Goal: Information Seeking & Learning: Learn about a topic

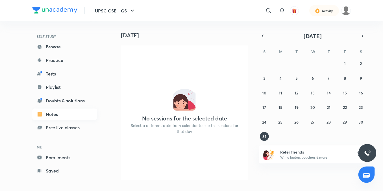
scroll to position [35, 0]
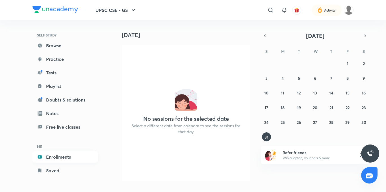
click at [64, 155] on link "Enrollments" at bounding box center [65, 156] width 66 height 11
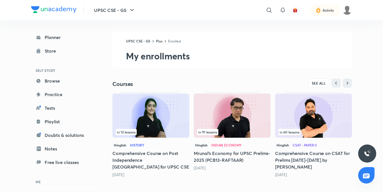
scroll to position [6, 0]
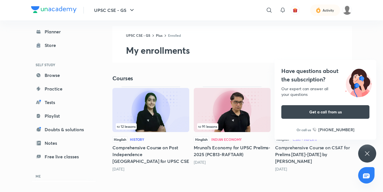
click at [372, 156] on div "Have questions about the subscription? Our expert can answer all your questions…" at bounding box center [367, 153] width 18 height 18
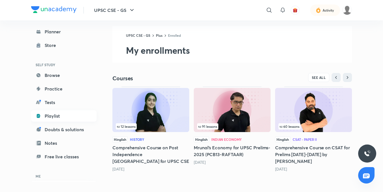
click at [49, 116] on link "Playlist" at bounding box center [64, 115] width 66 height 11
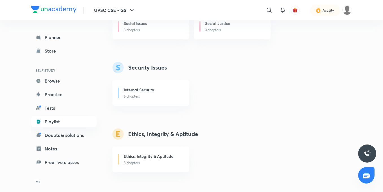
scroll to position [735, 0]
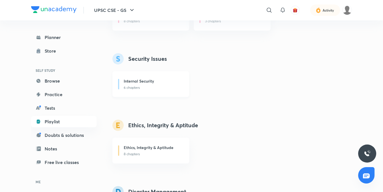
click at [140, 89] on p "6 chapters" at bounding box center [153, 87] width 59 height 5
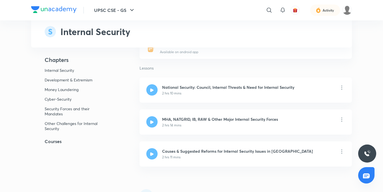
scroll to position [85, 0]
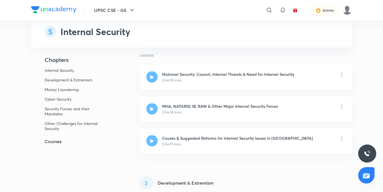
click at [59, 143] on h5 "Courses" at bounding box center [76, 141] width 90 height 7
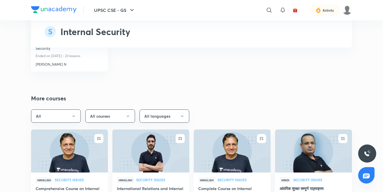
scroll to position [1349, 0]
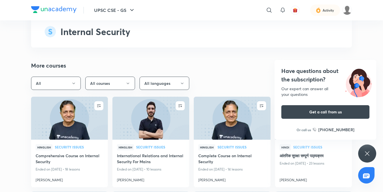
click at [370, 154] on icon at bounding box center [367, 153] width 7 height 7
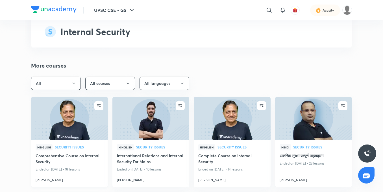
click at [101, 145] on span "Security Issues" at bounding box center [79, 146] width 49 height 3
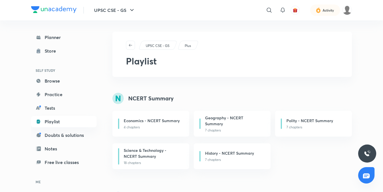
scroll to position [767, 0]
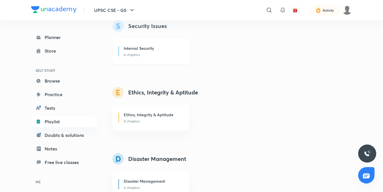
click at [145, 53] on p "6 chapters" at bounding box center [153, 54] width 59 height 5
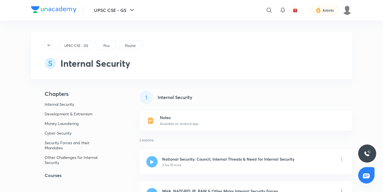
click at [53, 175] on h5 "Courses" at bounding box center [76, 175] width 90 height 7
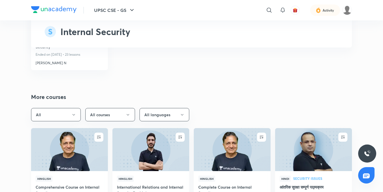
scroll to position [1321, 0]
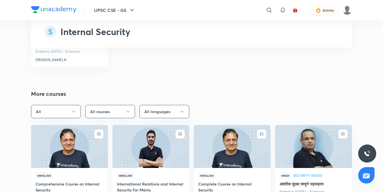
click at [73, 140] on img at bounding box center [69, 146] width 78 height 44
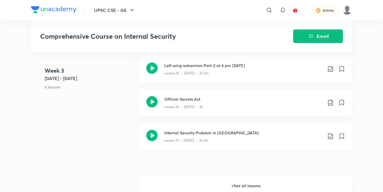
scroll to position [706, 0]
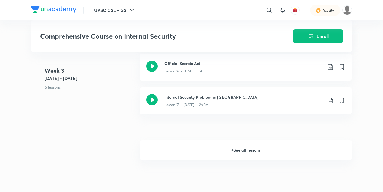
click at [237, 148] on h6 "+ See all lessons" at bounding box center [246, 150] width 212 height 20
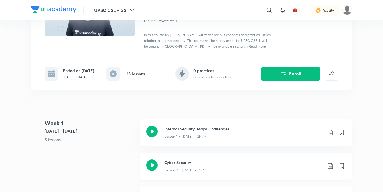
scroll to position [0, 0]
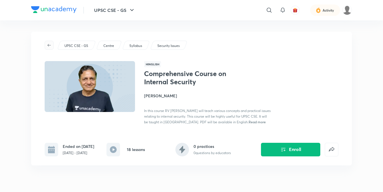
click at [49, 48] on button "button" at bounding box center [49, 45] width 9 height 9
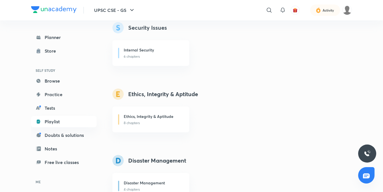
scroll to position [767, 0]
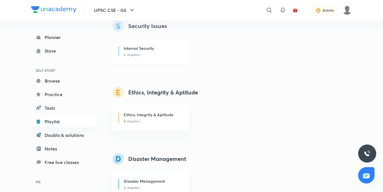
click at [125, 54] on p "6 chapters" at bounding box center [153, 54] width 59 height 5
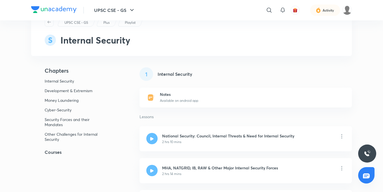
scroll to position [57, 0]
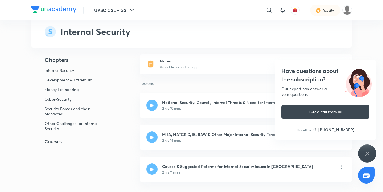
click at [42, 140] on h5 "Courses" at bounding box center [76, 141] width 90 height 7
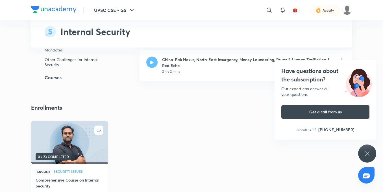
scroll to position [1208, 0]
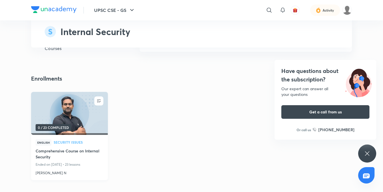
click at [58, 105] on img at bounding box center [69, 113] width 78 height 44
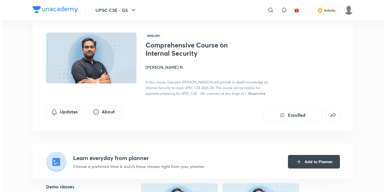
scroll to position [85, 0]
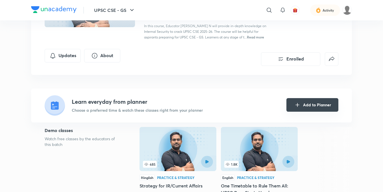
click at [294, 101] on button "Add to Planner" at bounding box center [312, 105] width 52 height 14
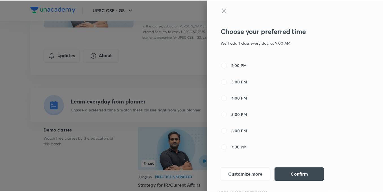
scroll to position [113, 0]
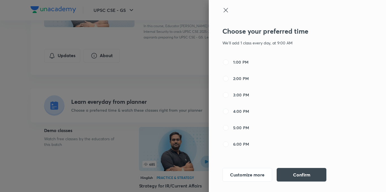
click at [235, 64] on span "1:00 PM" at bounding box center [240, 62] width 15 height 6
click at [229, 64] on input "1:00 PM" at bounding box center [225, 62] width 7 height 7
radio input "false"
radio input "true"
click at [295, 175] on button "Confirm" at bounding box center [302, 174] width 50 height 14
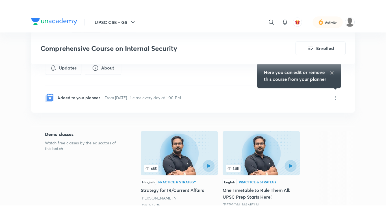
scroll to position [198, 0]
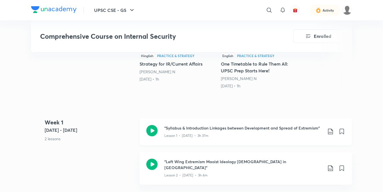
click at [190, 131] on div "Lesson 1 • [DATE] • 3h 37m" at bounding box center [243, 134] width 158 height 7
click at [335, 192] on iframe at bounding box center [191, 96] width 383 height 192
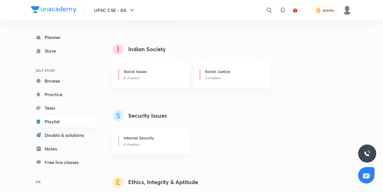
scroll to position [678, 0]
click at [152, 145] on p "6 chapters" at bounding box center [153, 144] width 59 height 5
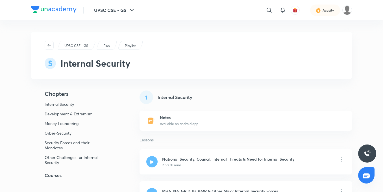
scroll to position [28, 0]
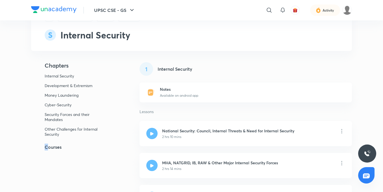
click at [60, 147] on h5 "Courses" at bounding box center [76, 147] width 90 height 7
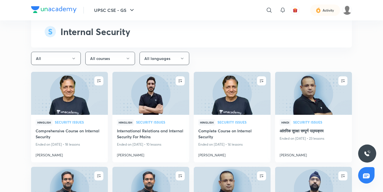
scroll to position [1377, 0]
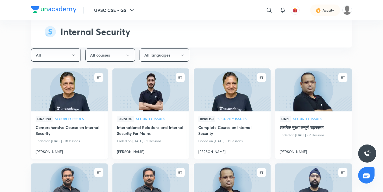
click at [68, 86] on img at bounding box center [69, 90] width 78 height 44
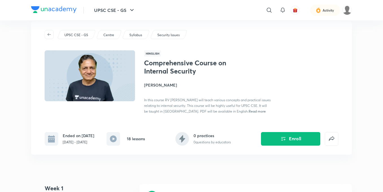
scroll to position [113, 0]
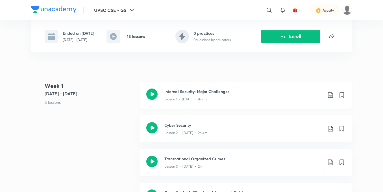
click at [155, 95] on icon at bounding box center [151, 93] width 11 height 11
